Goal: Communication & Community: Participate in discussion

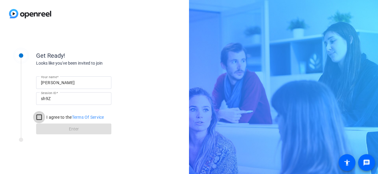
click at [38, 117] on input "I agree to the Terms Of Service" at bounding box center [39, 117] width 12 height 12
checkbox input "true"
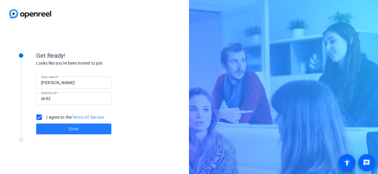
click at [49, 130] on span at bounding box center [73, 129] width 75 height 14
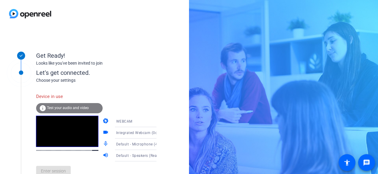
click at [131, 144] on span "Default - Microphone (4- Shure MV7+) (14ed:1019)" at bounding box center [160, 144] width 89 height 5
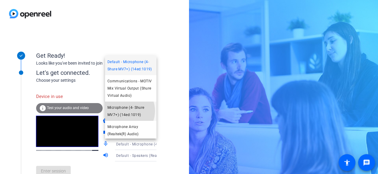
click at [123, 118] on span "Microphone (4- Shure MV7+) (14ed:1019)" at bounding box center [130, 111] width 47 height 14
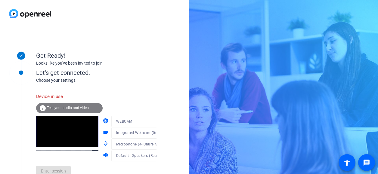
click at [136, 157] on mat-form-field "Default - Speakers (Realtek(R) Audio)" at bounding box center [140, 155] width 58 height 11
click at [159, 155] on icon at bounding box center [162, 155] width 7 height 7
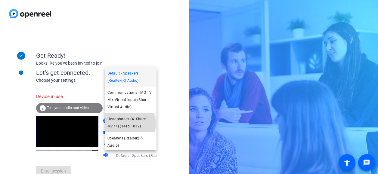
click at [128, 124] on span "Headphones (4- Shure MV7+) (14ed:1019)" at bounding box center [130, 123] width 47 height 14
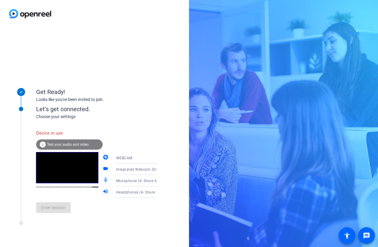
click at [53, 174] on div "Enter session" at bounding box center [102, 208] width 133 height 20
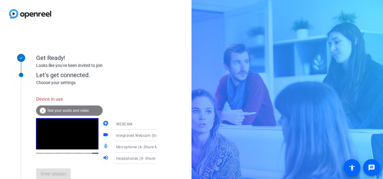
click at [69, 110] on span "Test your audio and video" at bounding box center [68, 110] width 42 height 4
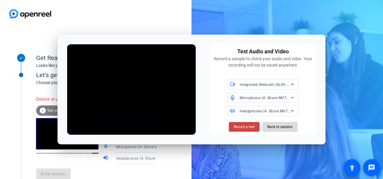
click at [267, 129] on span at bounding box center [280, 127] width 34 height 14
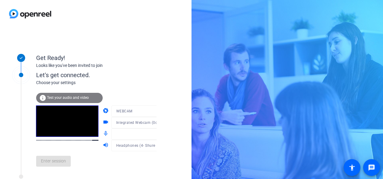
click at [54, 163] on div "Enter session" at bounding box center [102, 161] width 133 height 20
click at [119, 135] on mat-form-field at bounding box center [140, 133] width 58 height 11
click at [61, 164] on span at bounding box center [53, 161] width 35 height 14
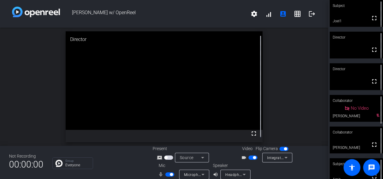
click at [227, 174] on span "Headphones (4- Shure MV7+) (14ed:1019)" at bounding box center [262, 174] width 74 height 5
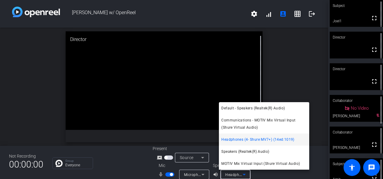
click at [227, 174] on div at bounding box center [191, 89] width 383 height 179
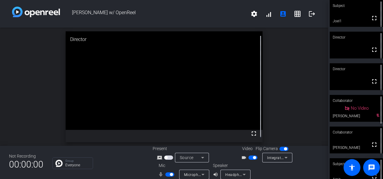
click at [184, 174] on span "Microphone (4- Shure MV7+) (14ed:1019)" at bounding box center [220, 174] width 73 height 5
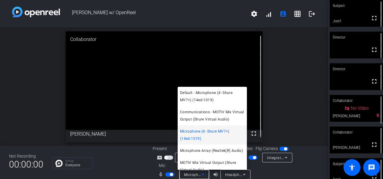
click at [183, 174] on div at bounding box center [191, 89] width 383 height 179
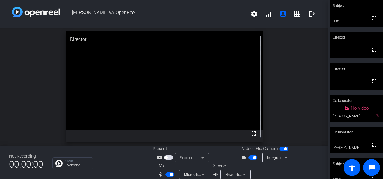
click at [126, 160] on div "Group Everyone" at bounding box center [97, 163] width 91 height 12
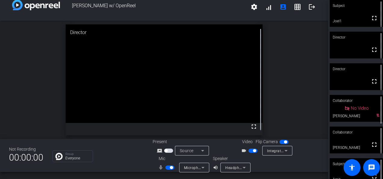
click at [338, 23] on video at bounding box center [356, 13] width 53 height 27
click at [346, 21] on video at bounding box center [356, 13] width 53 height 26
click at [338, 6] on div "Subject" at bounding box center [356, 5] width 53 height 11
click at [75, 123] on video at bounding box center [164, 73] width 197 height 98
click at [293, 98] on div "open_in_new Subject fullscreen Joel1" at bounding box center [164, 80] width 328 height 118
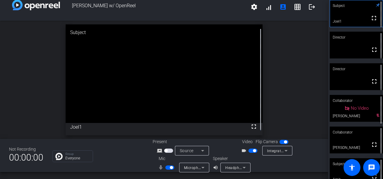
click at [307, 38] on div "open_in_new Subject fullscreen Joel1" at bounding box center [164, 80] width 328 height 118
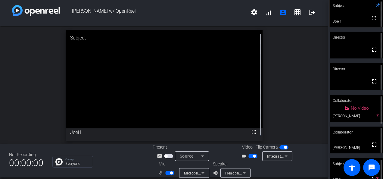
scroll to position [0, 0]
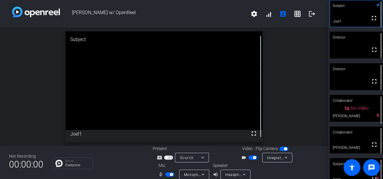
click at [352, 18] on video at bounding box center [356, 13] width 53 height 26
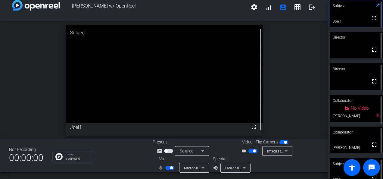
scroll to position [7, 0]
click at [297, 5] on mat-icon "grid_on" at bounding box center [297, 6] width 7 height 7
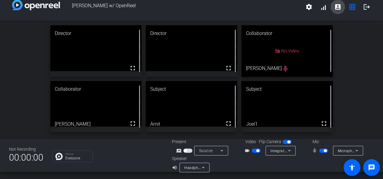
click at [334, 6] on mat-icon "account_box" at bounding box center [337, 6] width 7 height 7
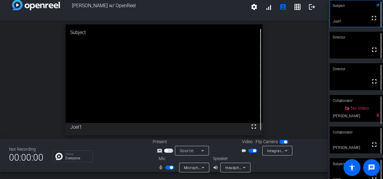
click at [235, 168] on span "Headphones (4- Shure MV7+) (14ed:1019)" at bounding box center [262, 167] width 74 height 5
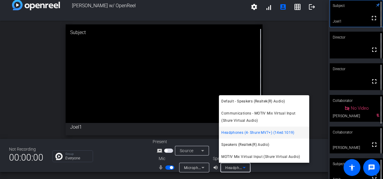
click at [235, 168] on div at bounding box center [191, 89] width 383 height 179
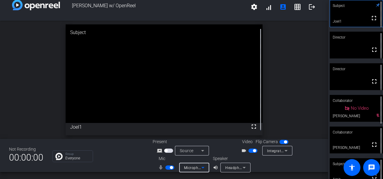
click at [190, 170] on div "Microphone (4- Shure MV7+) (14ed:1019)" at bounding box center [192, 168] width 17 height 8
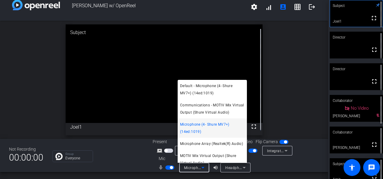
click at [190, 170] on div at bounding box center [191, 89] width 383 height 179
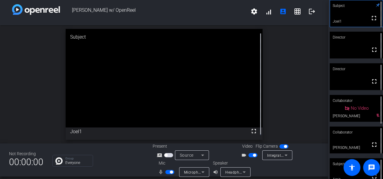
scroll to position [0, 0]
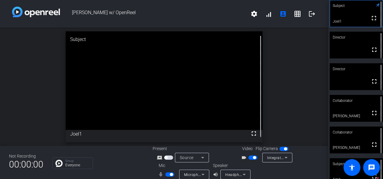
click at [166, 174] on span "button" at bounding box center [169, 174] width 9 height 4
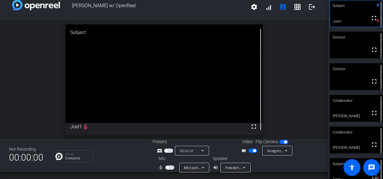
click at [169, 167] on span "button" at bounding box center [169, 167] width 9 height 4
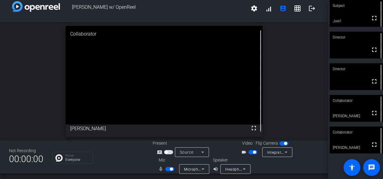
scroll to position [7, 0]
